Goal: Task Accomplishment & Management: Complete application form

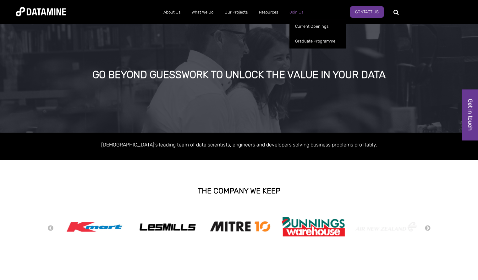
click at [291, 13] on link "Join Us" at bounding box center [296, 12] width 25 height 16
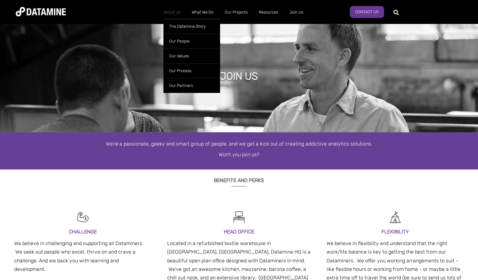
click at [168, 9] on link "About Us" at bounding box center [172, 12] width 28 height 16
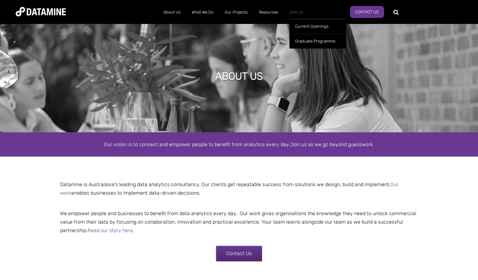
click at [293, 13] on link "Join Us" at bounding box center [296, 12] width 25 height 16
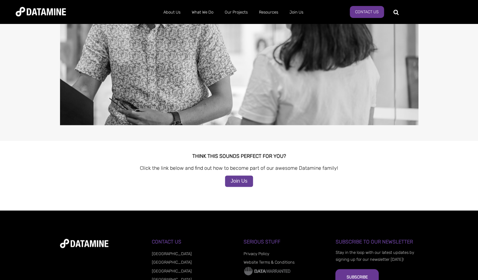
scroll to position [581, 0]
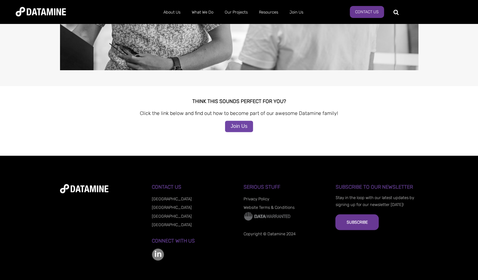
click at [249, 123] on link "Join Us" at bounding box center [239, 125] width 28 height 11
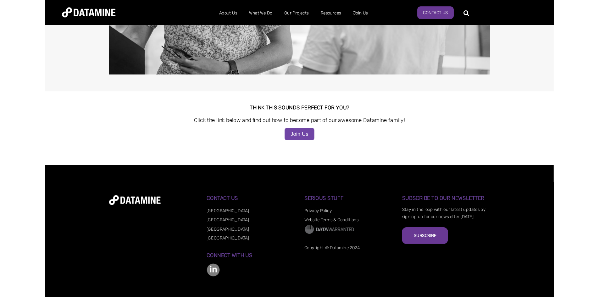
scroll to position [546, 0]
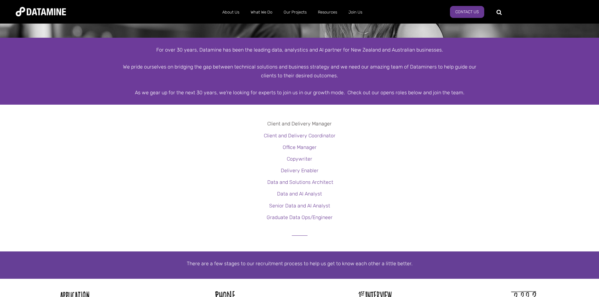
click at [292, 125] on link "Client and Delivery Manager" at bounding box center [299, 124] width 64 height 6
